Goal: Task Accomplishment & Management: Use online tool/utility

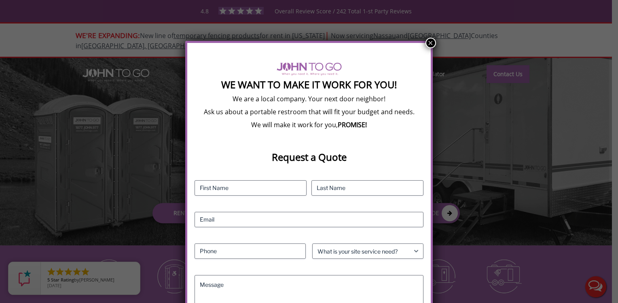
click at [430, 40] on button "×" at bounding box center [431, 43] width 11 height 11
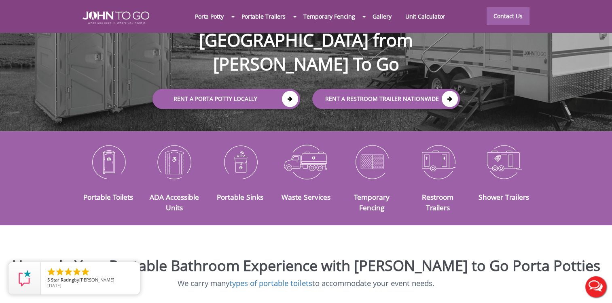
scroll to position [162, 0]
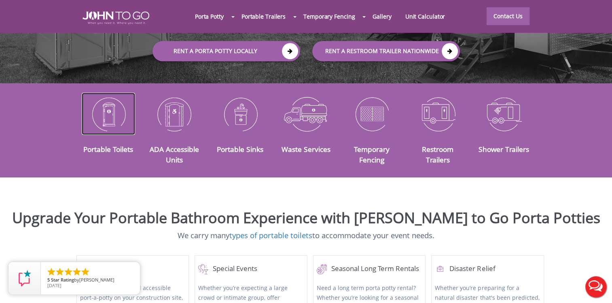
click at [103, 108] on img at bounding box center [109, 114] width 54 height 42
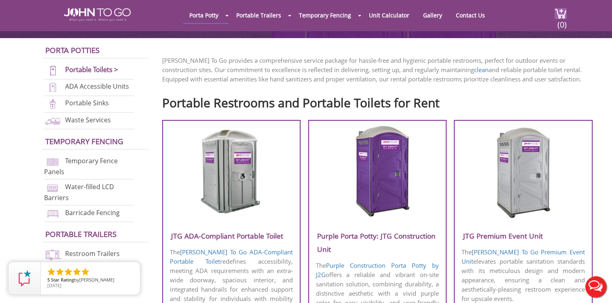
scroll to position [202, 0]
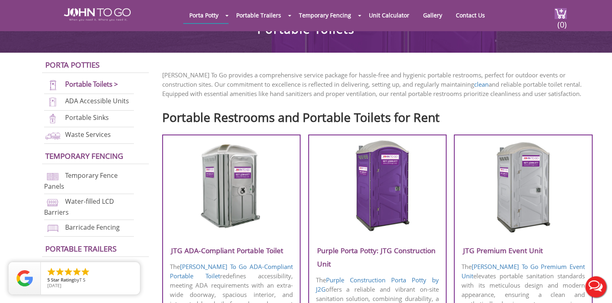
click at [223, 183] on img at bounding box center [231, 185] width 77 height 93
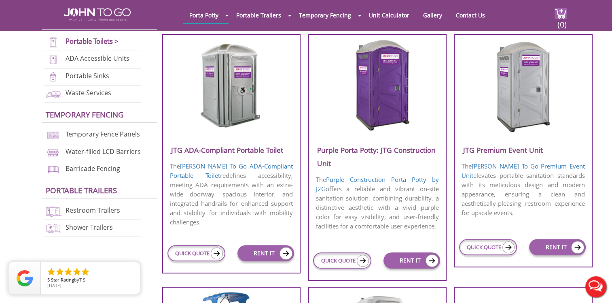
scroll to position [362, 0]
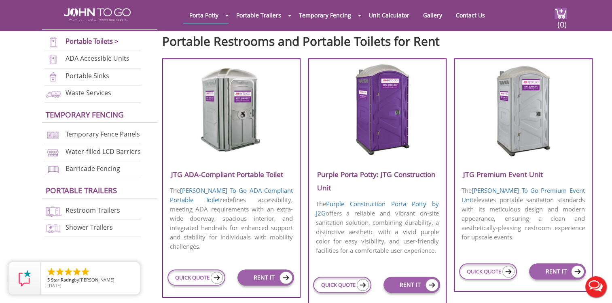
scroll to position [282, 0]
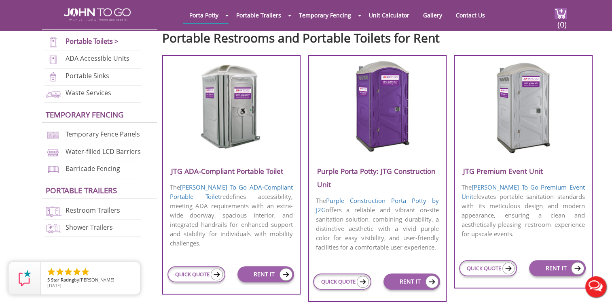
click at [525, 95] on img at bounding box center [523, 106] width 77 height 93
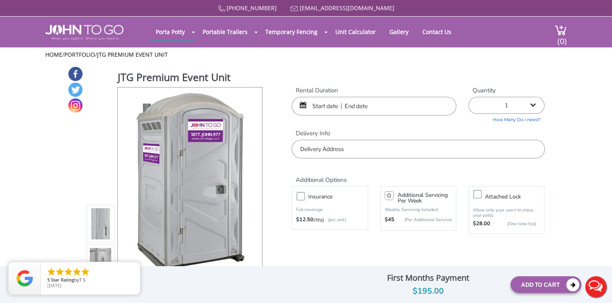
click at [515, 118] on link "How Many Do I need?" at bounding box center [506, 118] width 76 height 9
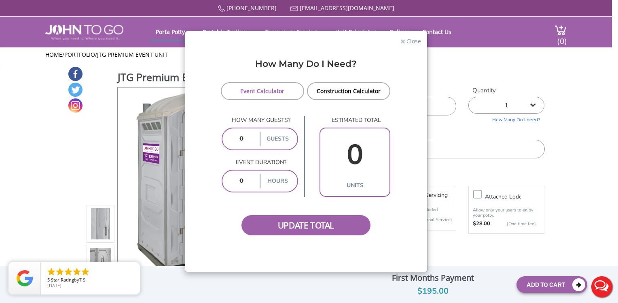
click at [239, 143] on input "number" at bounding box center [242, 138] width 34 height 15
type input "1000"
click at [243, 182] on input "number" at bounding box center [242, 181] width 34 height 15
click at [298, 226] on span "Update Total" at bounding box center [306, 225] width 129 height 20
click at [311, 226] on span "Update Total" at bounding box center [306, 225] width 129 height 20
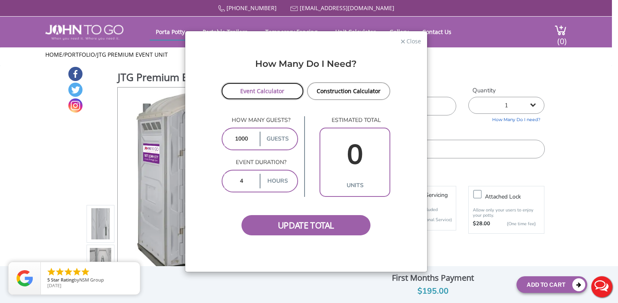
click at [276, 93] on link "Event Calculator" at bounding box center [263, 91] width 84 height 18
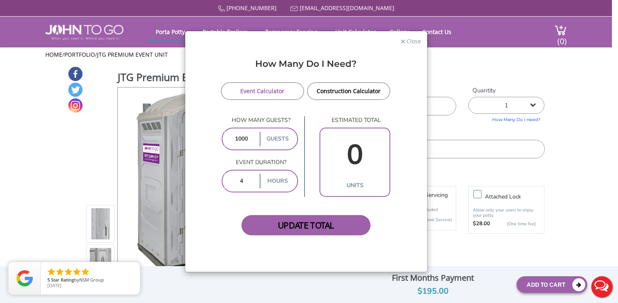
click at [297, 225] on span "Update Total" at bounding box center [306, 225] width 129 height 20
click at [246, 179] on input "4" at bounding box center [242, 181] width 34 height 15
drag, startPoint x: 246, startPoint y: 179, endPoint x: 218, endPoint y: 180, distance: 27.6
click at [218, 180] on form "Event Calculator Construction Calculator How many guests? 1000 guests Event dur…" at bounding box center [306, 158] width 230 height 153
type input "6"
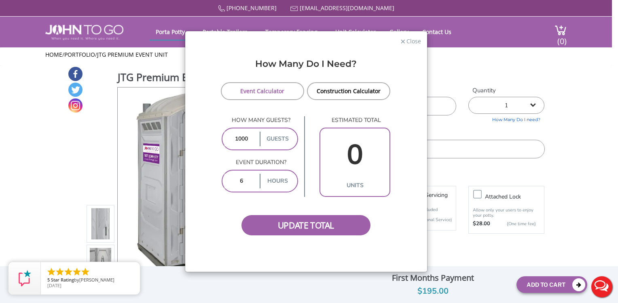
click at [280, 179] on label "hours" at bounding box center [278, 181] width 36 height 15
click at [293, 227] on span "Update Total" at bounding box center [306, 225] width 129 height 20
click at [306, 222] on span "Update Total" at bounding box center [306, 225] width 129 height 20
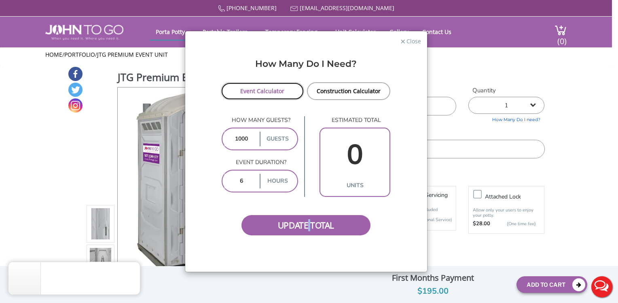
click at [262, 90] on link "Event Calculator" at bounding box center [263, 91] width 84 height 18
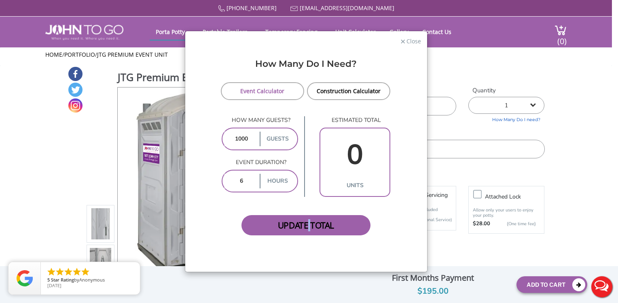
click at [308, 225] on span "Update Total" at bounding box center [306, 225] width 129 height 20
click at [413, 43] on span "Close" at bounding box center [413, 40] width 15 height 8
